Goal: Transaction & Acquisition: Purchase product/service

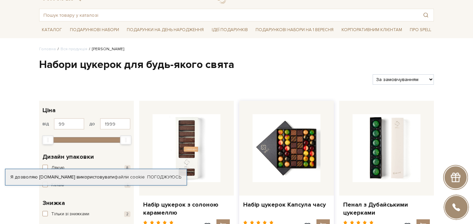
scroll to position [45, 0]
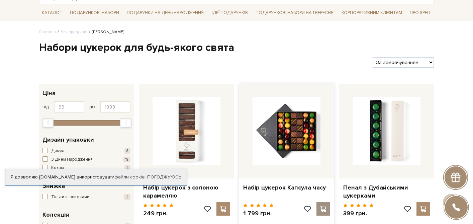
click at [319, 205] on div at bounding box center [323, 208] width 13 height 13
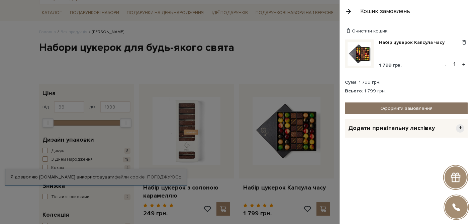
click at [402, 107] on link "Оформити замовлення" at bounding box center [406, 108] width 123 height 12
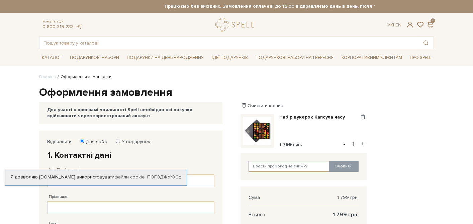
click at [281, 166] on input "text" at bounding box center [289, 166] width 81 height 11
paste input "SweetGift промокод:"
drag, startPoint x: 272, startPoint y: 165, endPoint x: 302, endPoint y: 165, distance: 29.8
click at [297, 165] on input "SweetGift промокод:" at bounding box center [289, 166] width 81 height 11
type input "SweetGift"
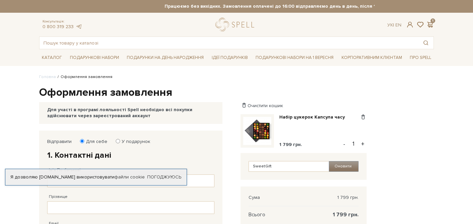
click at [339, 163] on button "Оновити" at bounding box center [344, 166] width 30 height 11
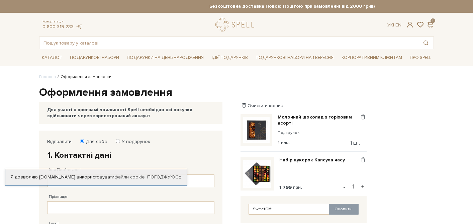
scroll to position [21, 0]
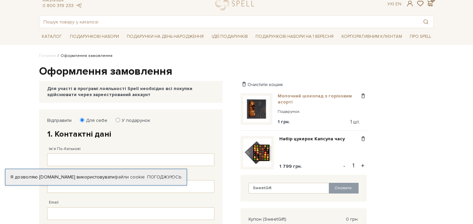
click at [296, 95] on link "Молочний шоколад з горіховим асорті" at bounding box center [319, 99] width 82 height 12
